Goal: Information Seeking & Learning: Learn about a topic

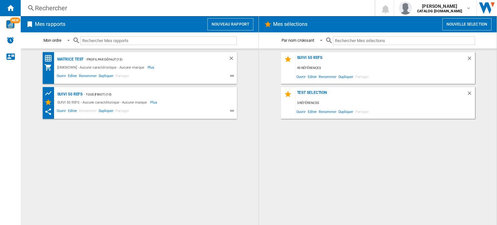
click at [57, 7] on div "Rechercher" at bounding box center [196, 8] width 323 height 9
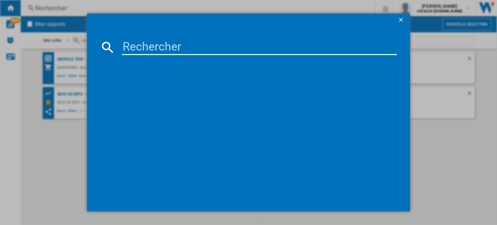
click at [135, 45] on input at bounding box center [259, 47] width 275 height 16
type input "GZ7035"
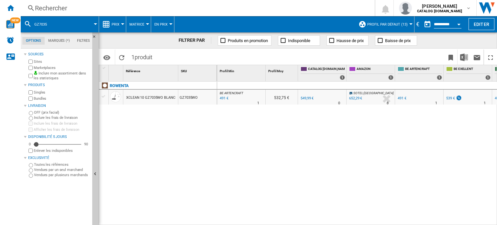
click at [123, 24] on div at bounding box center [122, 24] width 3 height 2
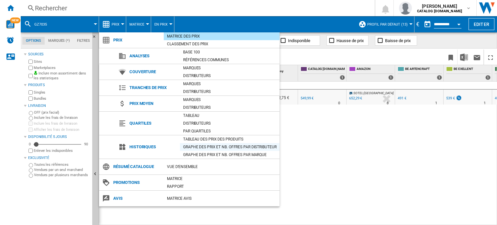
click at [200, 146] on div "Graphe des prix et nb. offres par distributeur" at bounding box center [230, 147] width 100 height 6
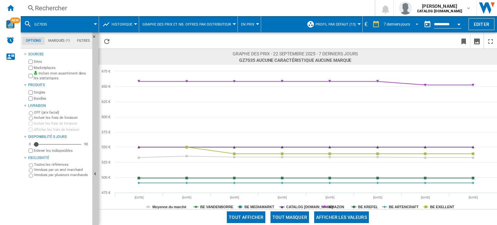
click at [416, 23] on span "REPORTS.WIZARD.STEPS.REPORT.STEPS.REPORT_OPTIONS.PERIOD: 7 derniers jours" at bounding box center [415, 24] width 8 height 6
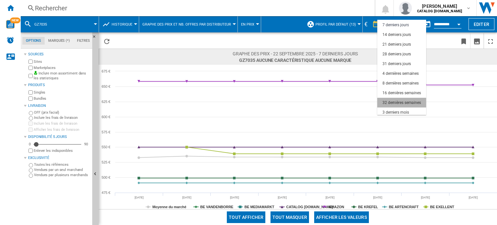
click at [396, 100] on div "32 dernières semaines" at bounding box center [401, 102] width 38 height 5
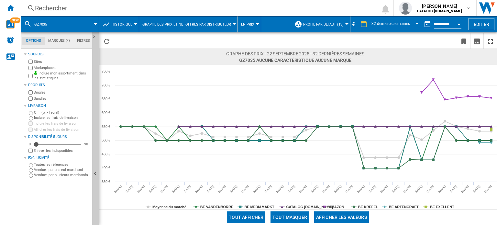
click at [48, 10] on div "Rechercher" at bounding box center [196, 8] width 323 height 9
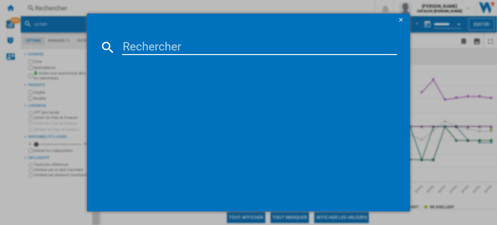
click at [134, 46] on input at bounding box center [259, 47] width 275 height 16
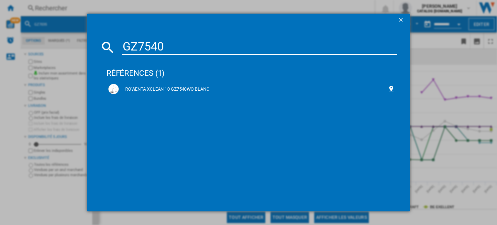
type input "GZ7540"
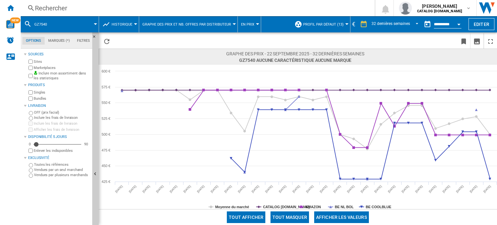
click at [135, 25] on div at bounding box center [135, 24] width 3 height 2
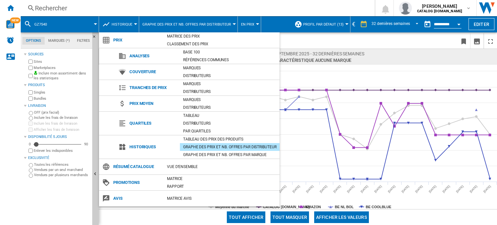
click at [135, 25] on md-backdrop at bounding box center [248, 112] width 497 height 225
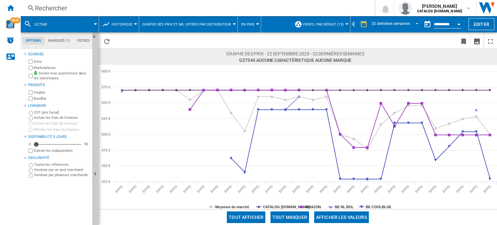
click at [135, 26] on button "Historique" at bounding box center [124, 24] width 24 height 16
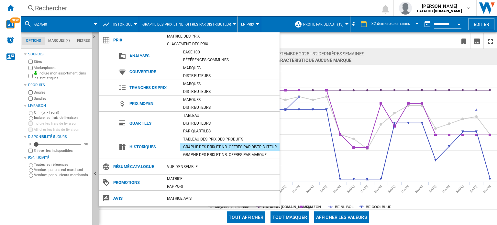
click at [411, 38] on md-backdrop at bounding box center [248, 112] width 497 height 225
